Goal: Transaction & Acquisition: Book appointment/travel/reservation

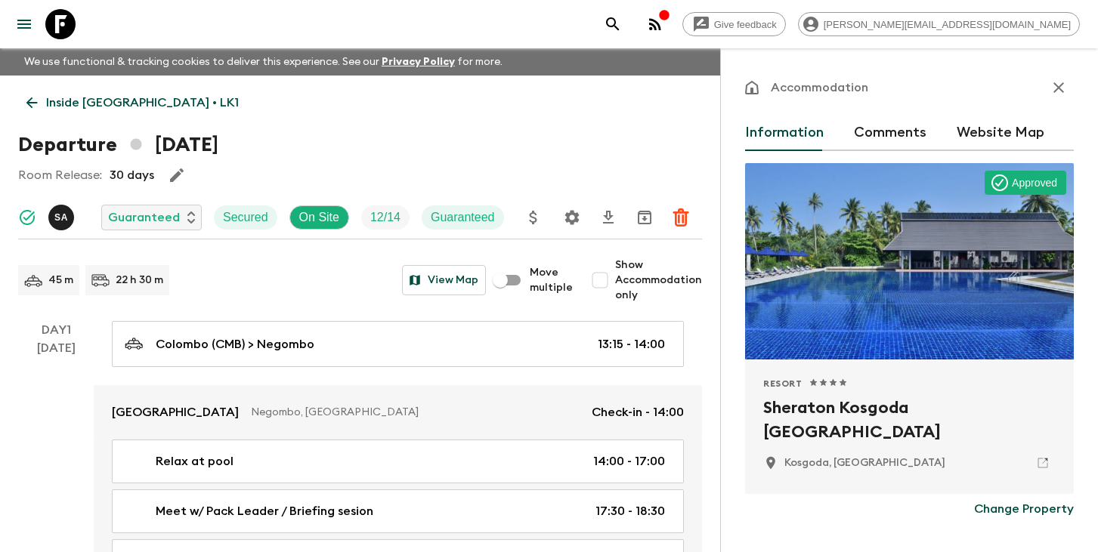
click at [622, 23] on icon "search adventures" at bounding box center [613, 24] width 18 height 18
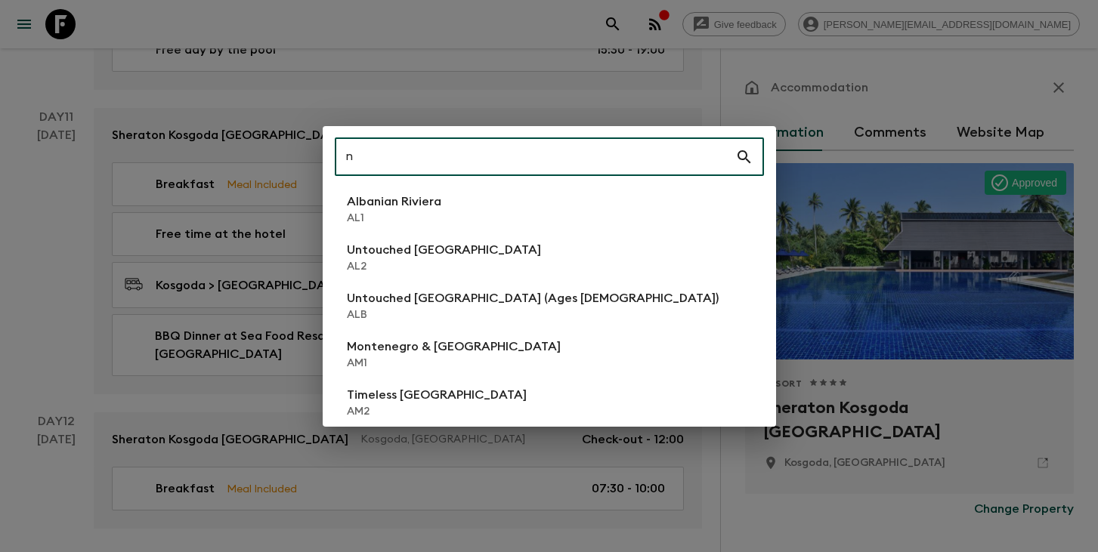
scroll to position [4768, 0]
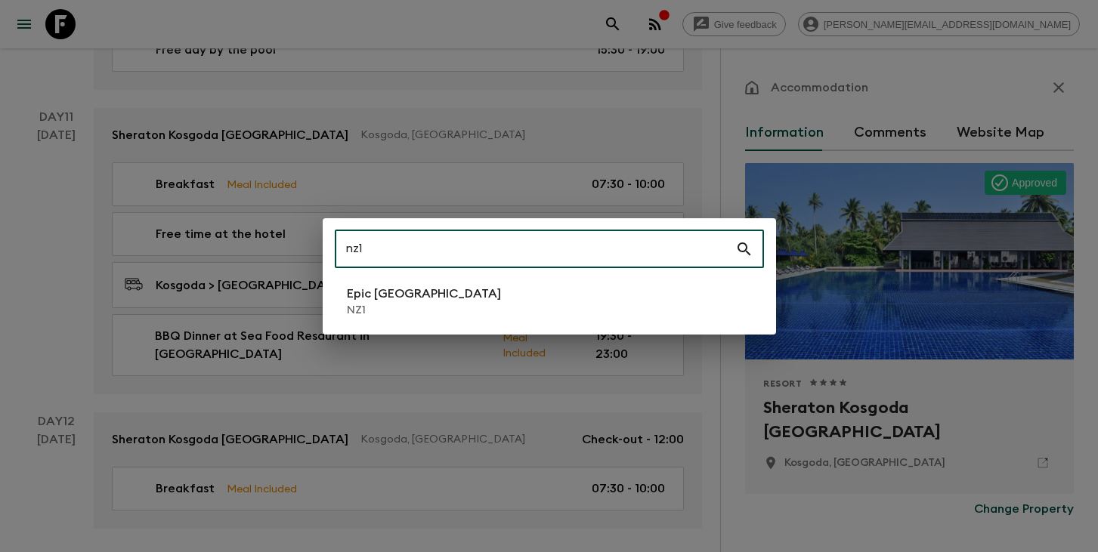
type input "nz1"
click at [477, 291] on li "Epic [GEOGRAPHIC_DATA] NZ1" at bounding box center [549, 301] width 429 height 42
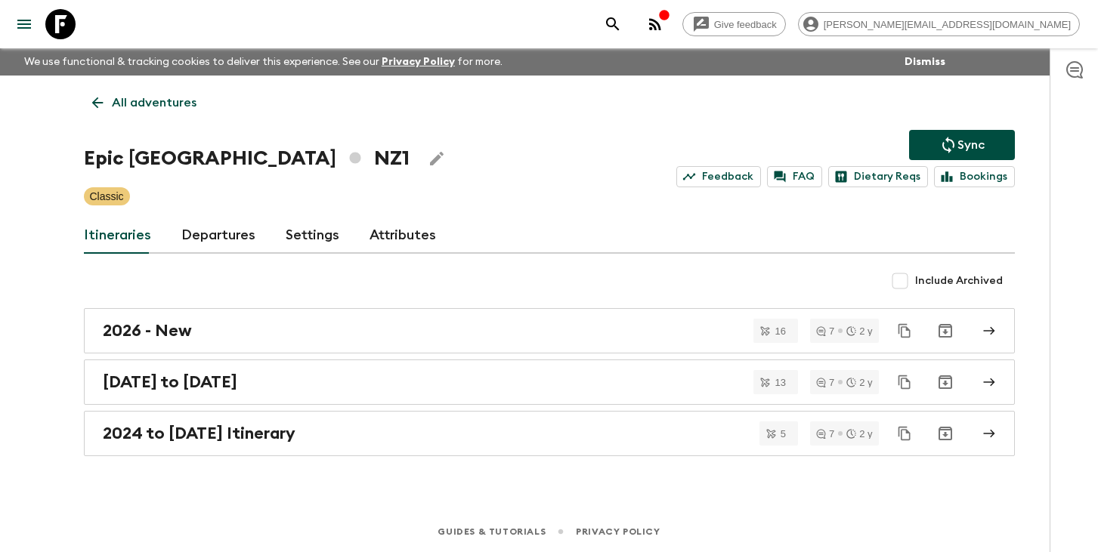
click at [203, 238] on link "Departures" at bounding box center [218, 236] width 74 height 36
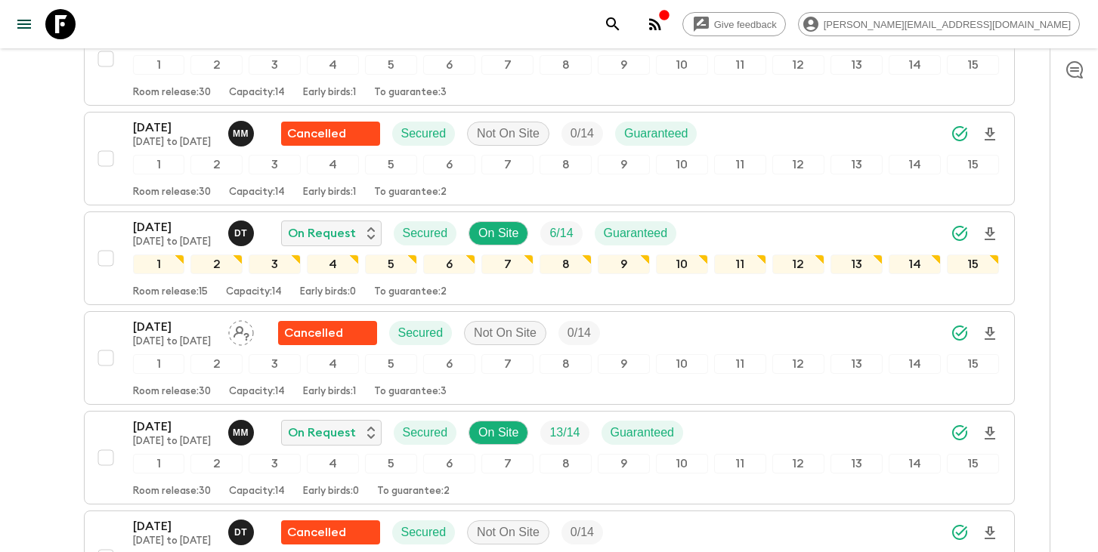
scroll to position [1207, 0]
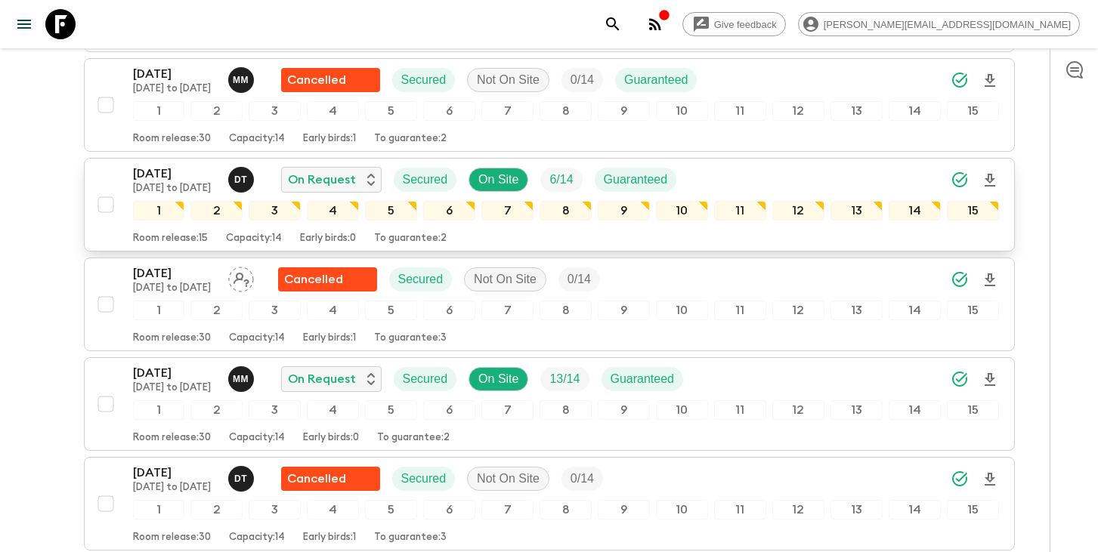
click at [990, 178] on icon "Download Onboarding" at bounding box center [990, 181] width 18 height 18
click at [622, 23] on icon "search adventures" at bounding box center [613, 24] width 18 height 18
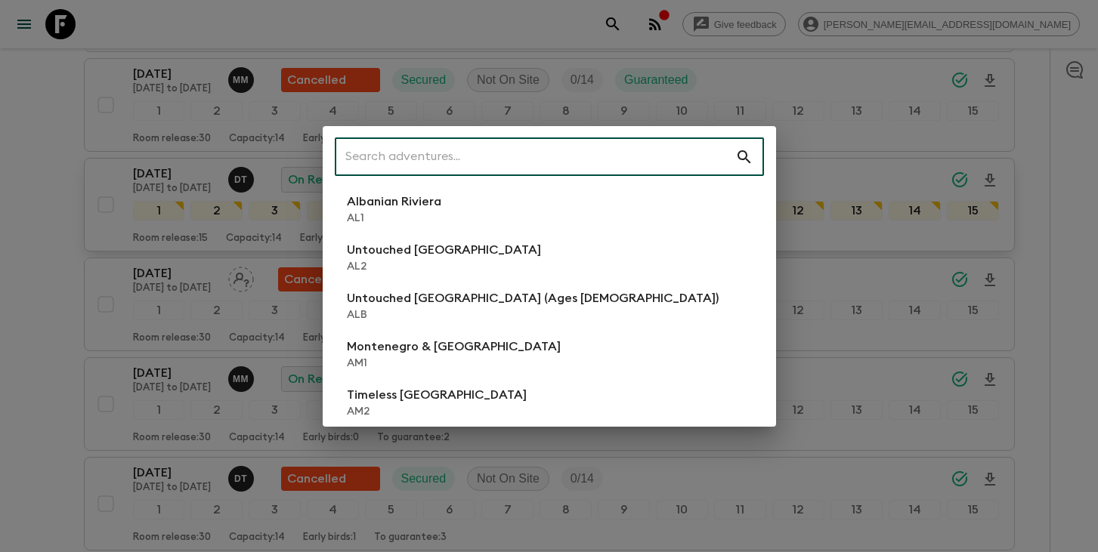
type input "1"
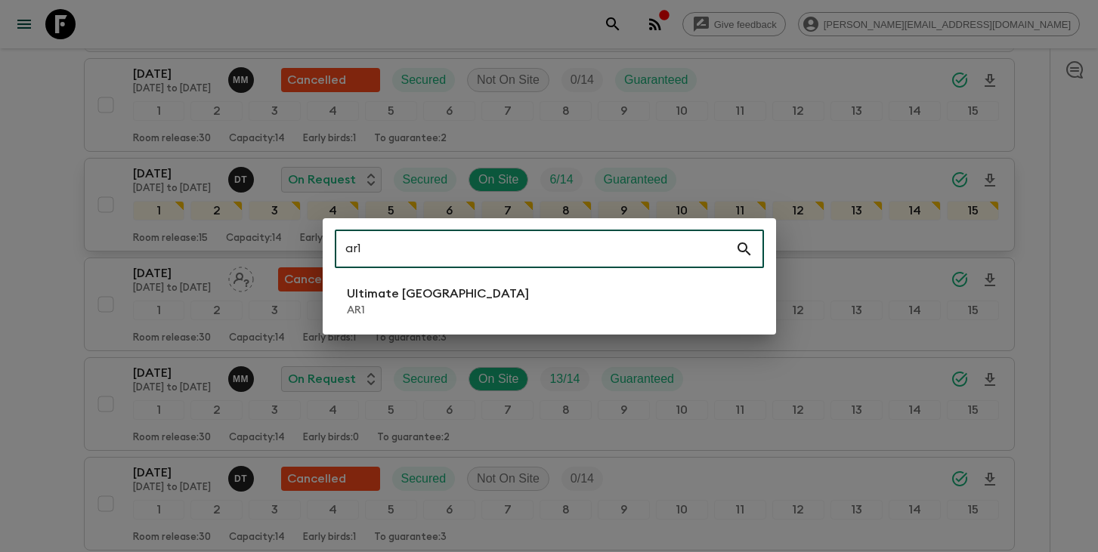
type input "ar1"
click at [418, 307] on p "AR1" at bounding box center [438, 310] width 182 height 15
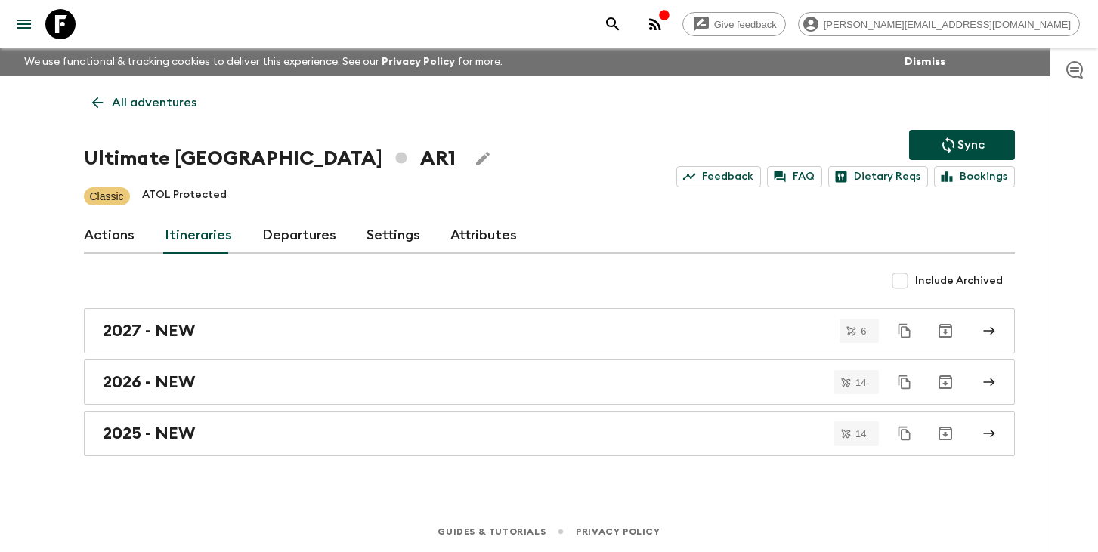
click at [301, 234] on link "Departures" at bounding box center [299, 236] width 74 height 36
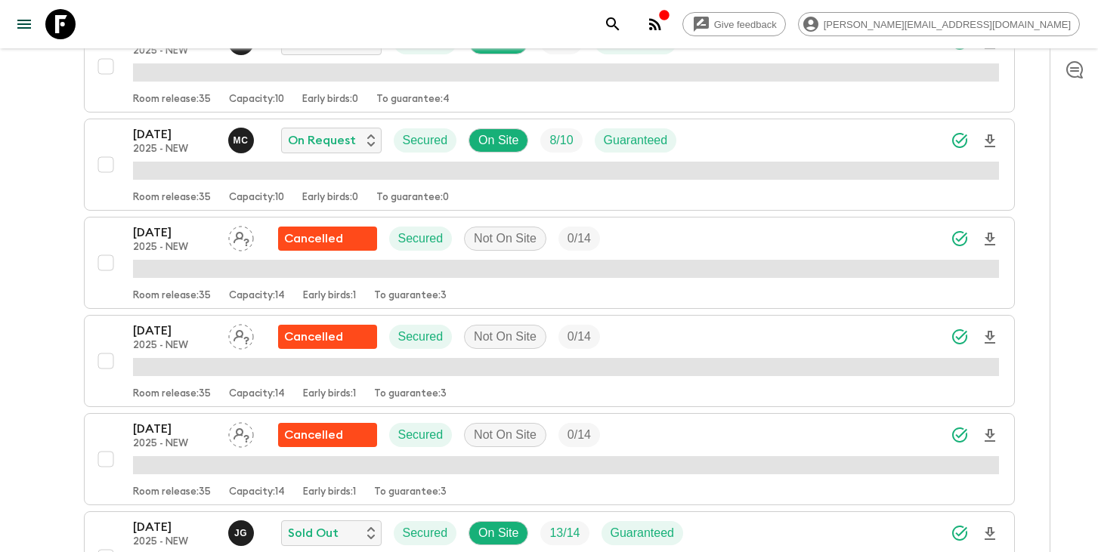
scroll to position [679, 0]
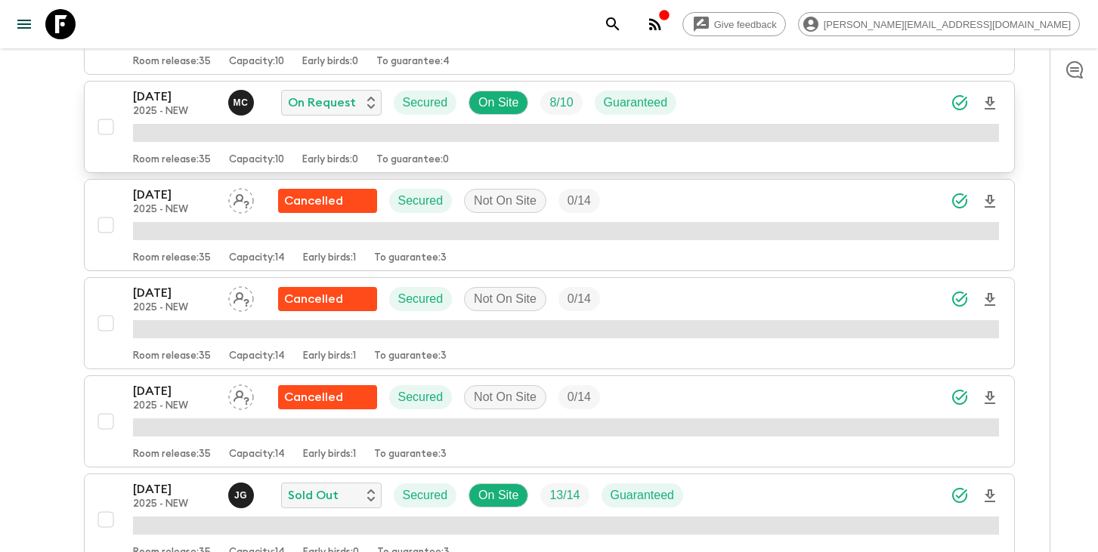
click at [146, 97] on p "[DATE]" at bounding box center [174, 97] width 83 height 18
